Goal: Task Accomplishment & Management: Use online tool/utility

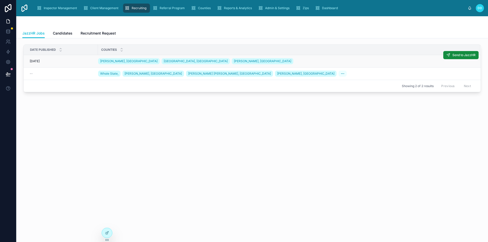
click at [50, 63] on div "[DATE] [DATE]" at bounding box center [62, 61] width 65 height 4
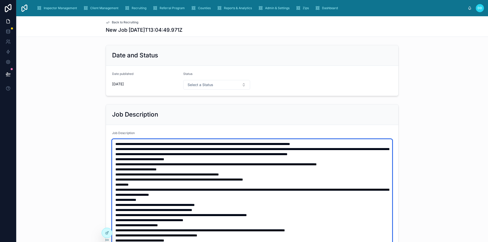
click at [162, 155] on textarea at bounding box center [252, 217] width 280 height 157
paste textarea "**********"
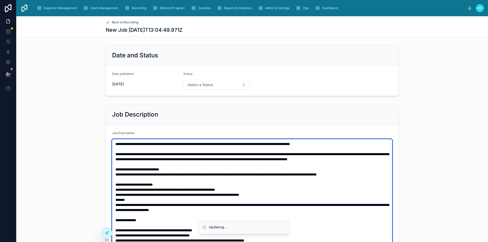
type textarea "**********"
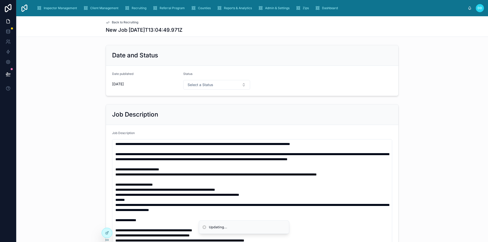
click at [144, 126] on form "Job Description" at bounding box center [252, 213] width 292 height 177
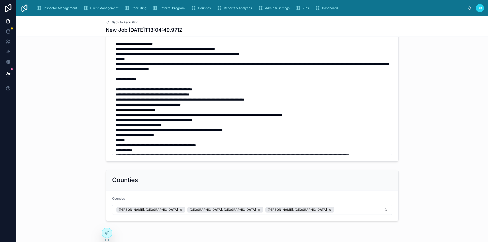
click at [118, 23] on span "Back to Recruiting" at bounding box center [125, 22] width 26 height 4
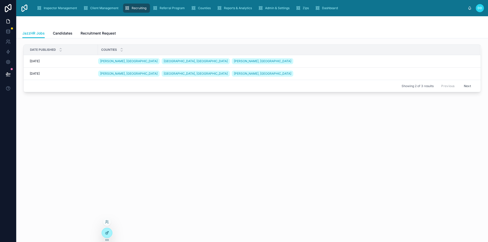
click at [109, 235] on div at bounding box center [107, 233] width 10 height 10
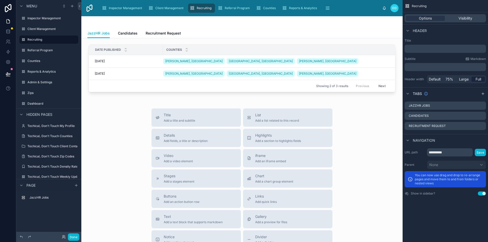
click at [325, 41] on div "Date published Counties [DATE] [DATE] [GEOGRAPHIC_DATA], [GEOGRAPHIC_DATA] [GEO…" at bounding box center [241, 184] width 321 height 292
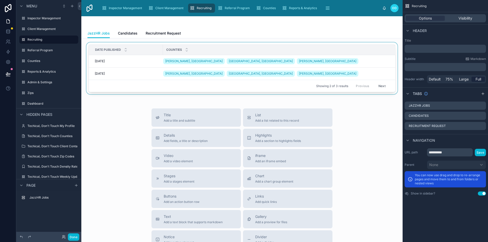
click at [335, 51] on div "Counties" at bounding box center [278, 50] width 231 height 10
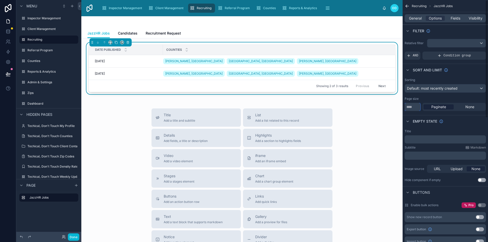
click at [414, 108] on input "*" at bounding box center [412, 107] width 16 height 8
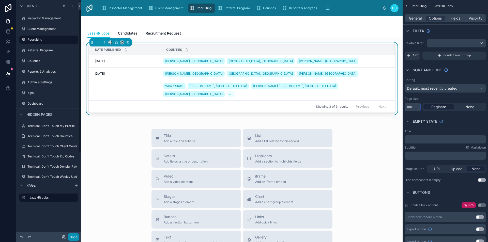
type input "**"
click at [72, 238] on button "Done" at bounding box center [73, 236] width 11 height 7
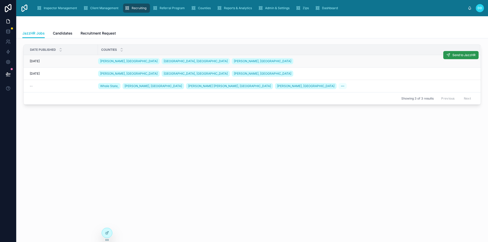
click at [456, 56] on span "Send to JazzHR" at bounding box center [463, 55] width 23 height 4
click at [454, 56] on span "Send to JazzHR" at bounding box center [463, 55] width 23 height 4
click at [457, 56] on span "Send to JazzHR" at bounding box center [463, 55] width 23 height 4
click at [455, 54] on span "Send to JazzHR" at bounding box center [463, 55] width 23 height 4
